Goal: Task Accomplishment & Management: Manage account settings

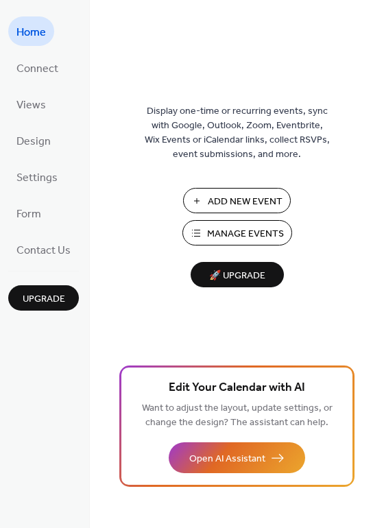
click at [247, 232] on span "Manage Events" at bounding box center [245, 234] width 77 height 14
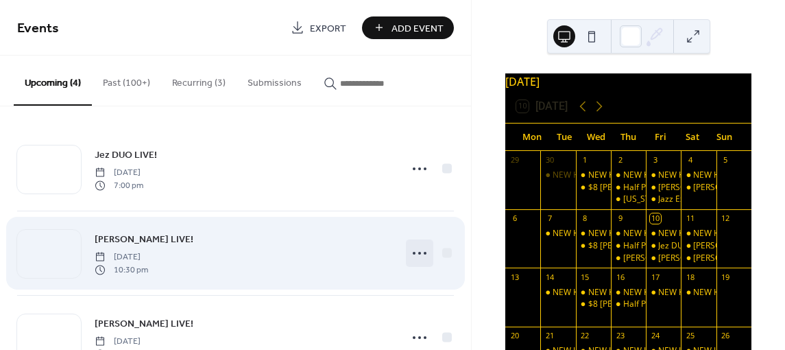
click at [415, 249] on icon at bounding box center [420, 253] width 22 height 22
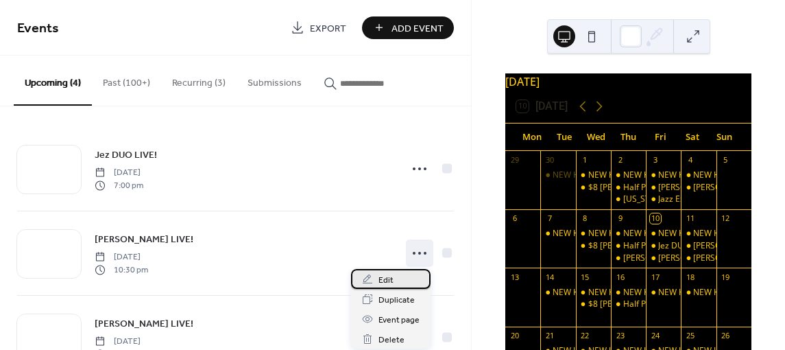
click at [398, 274] on div "Edit" at bounding box center [391, 279] width 80 height 20
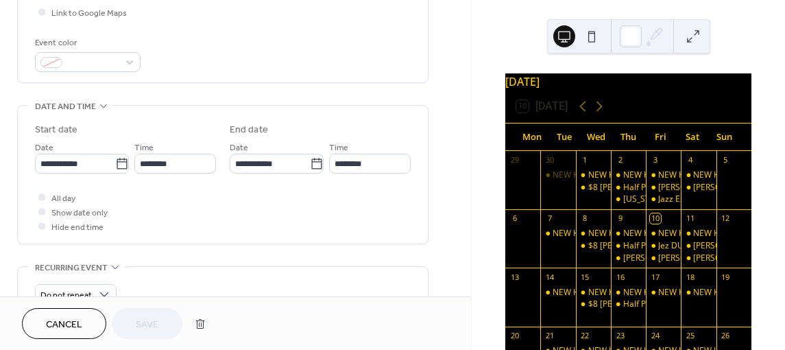
scroll to position [343, 0]
